Goal: Information Seeking & Learning: Learn about a topic

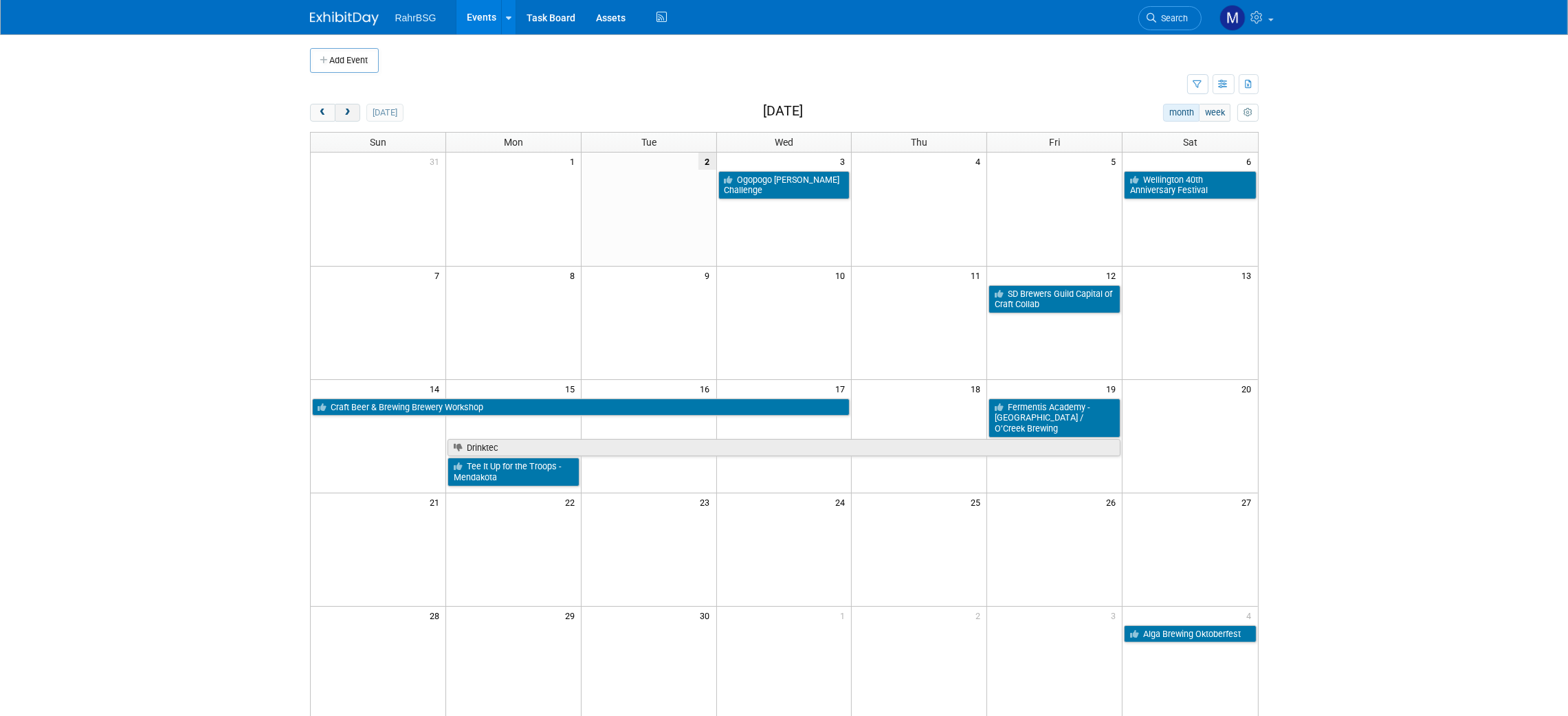
click at [353, 107] on button "next" at bounding box center [348, 113] width 25 height 17
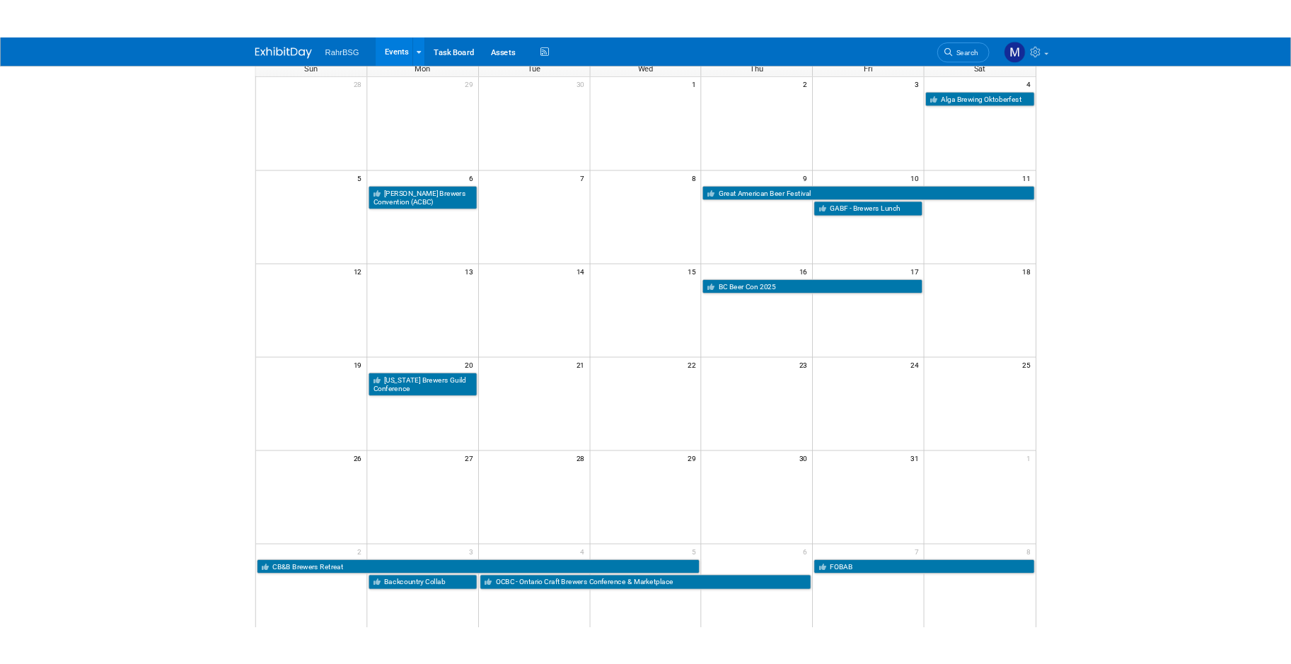
scroll to position [62, 0]
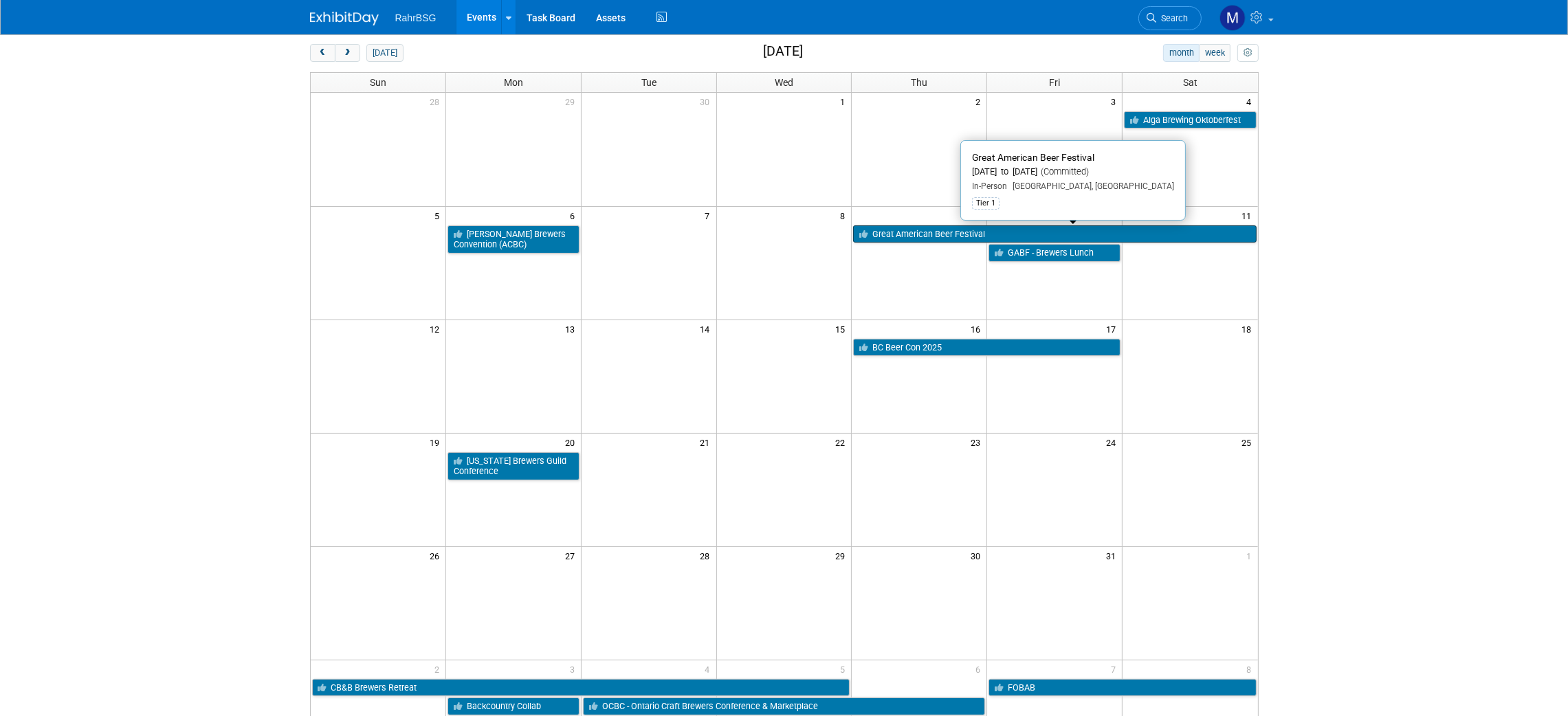
click at [905, 229] on link "Great American Beer Festival" at bounding box center [1054, 234] width 403 height 17
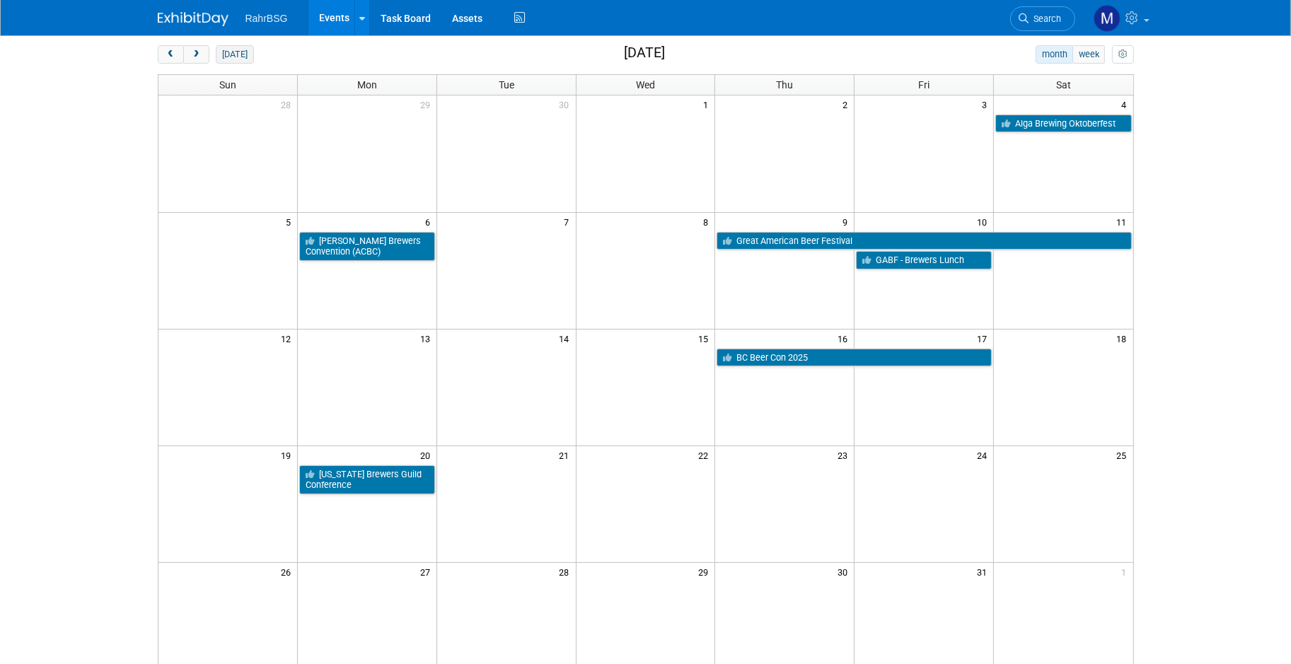
click at [232, 61] on button "[DATE]" at bounding box center [234, 54] width 37 height 18
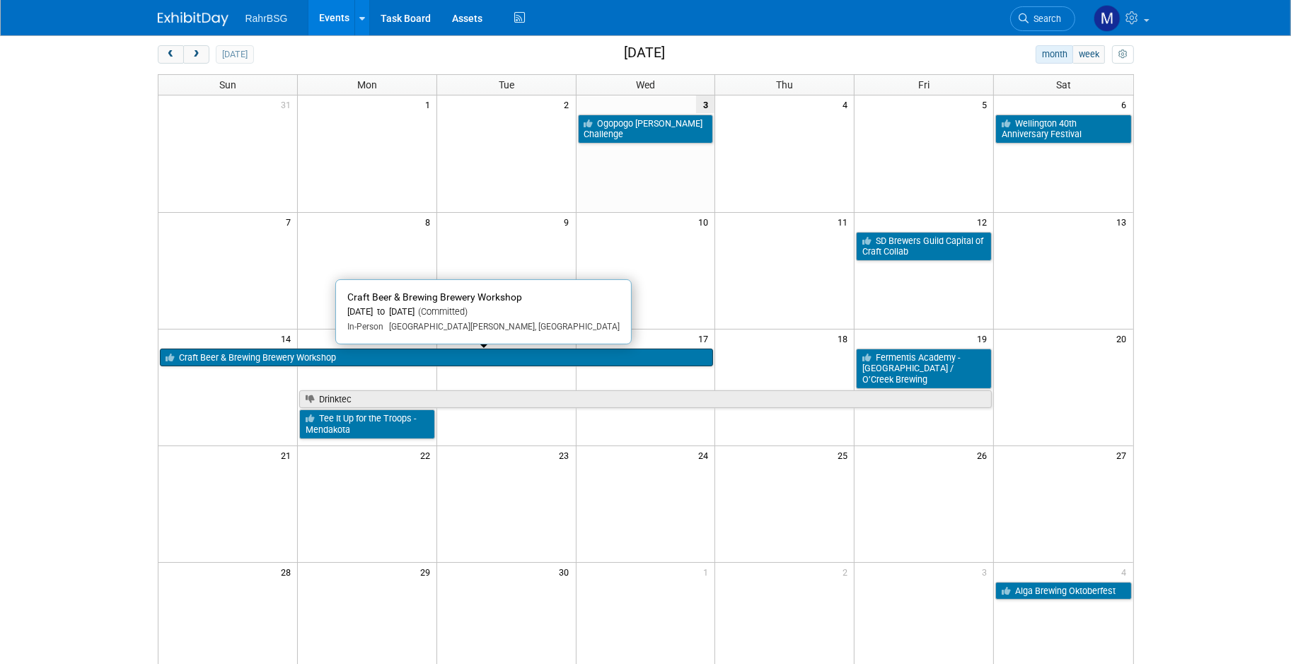
click at [315, 350] on link "Craft Beer & Brewing Brewery Workshop" at bounding box center [437, 358] width 554 height 18
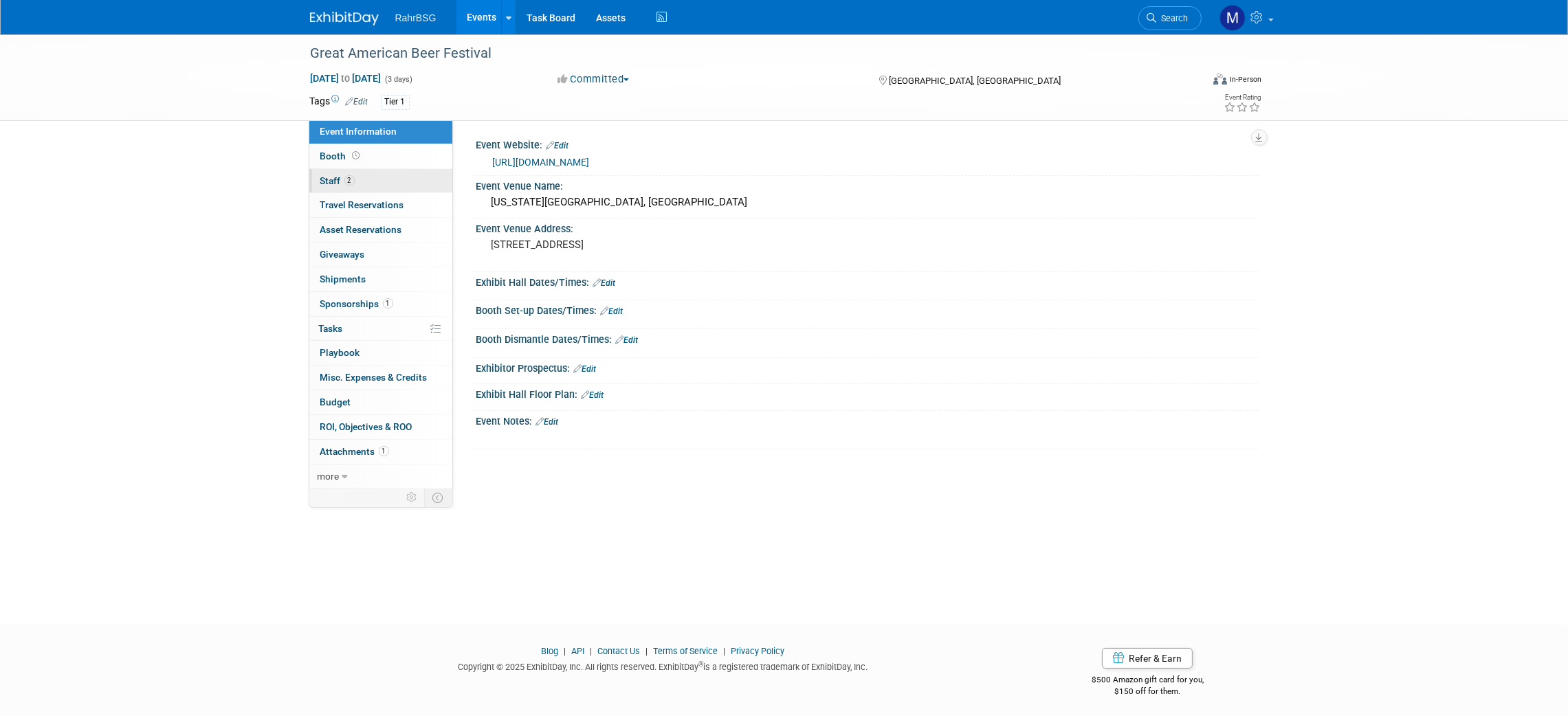
click at [347, 181] on span "2" at bounding box center [349, 180] width 11 height 11
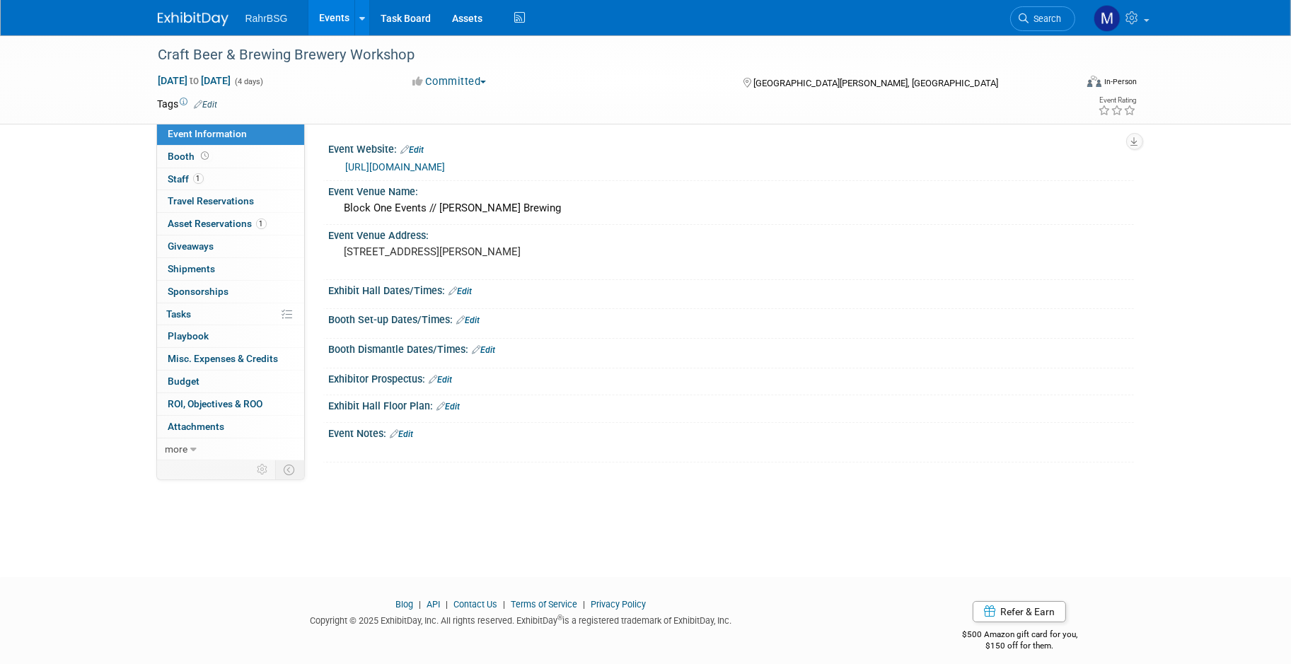
click at [432, 168] on link "https://breweryworkshop.com/" at bounding box center [396, 166] width 100 height 11
